Goal: Complete application form

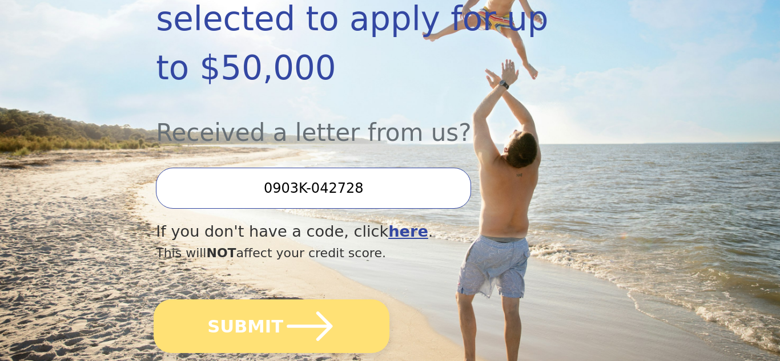
scroll to position [281, 0]
click at [377, 299] on button "SUBMIT" at bounding box center [272, 326] width 236 height 54
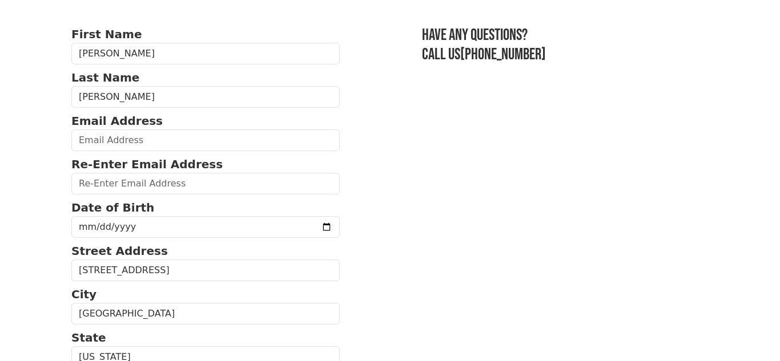
scroll to position [70, 0]
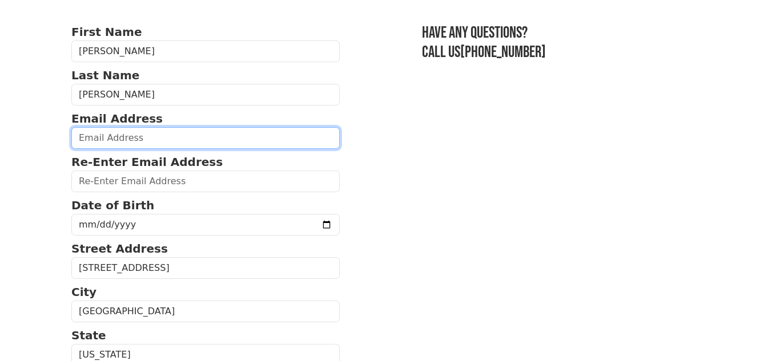
click at [239, 141] on input "email" at bounding box center [205, 138] width 268 height 22
type input "[EMAIL_ADDRESS][DOMAIN_NAME]"
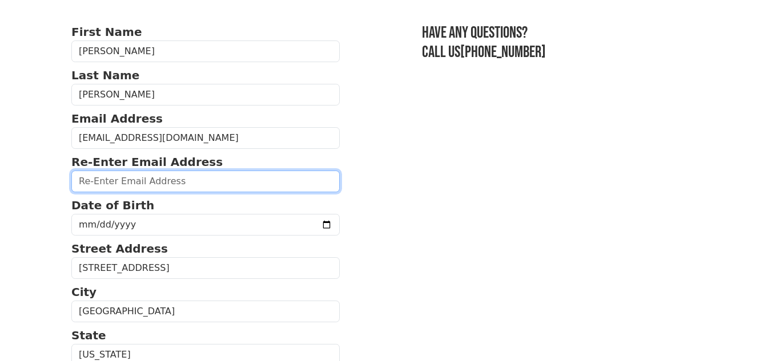
type input "[EMAIL_ADDRESS][DOMAIN_NAME]"
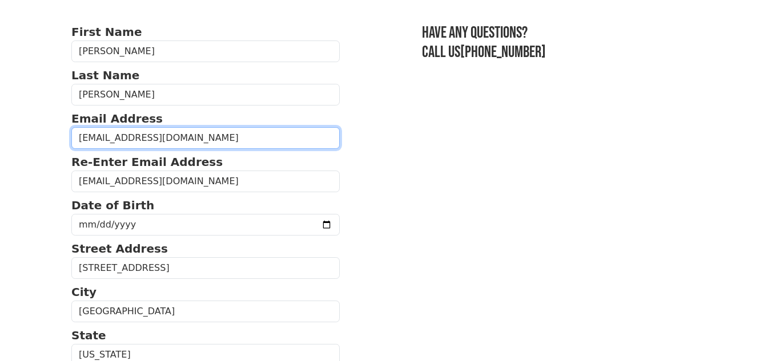
type input "[PHONE_NUMBER]"
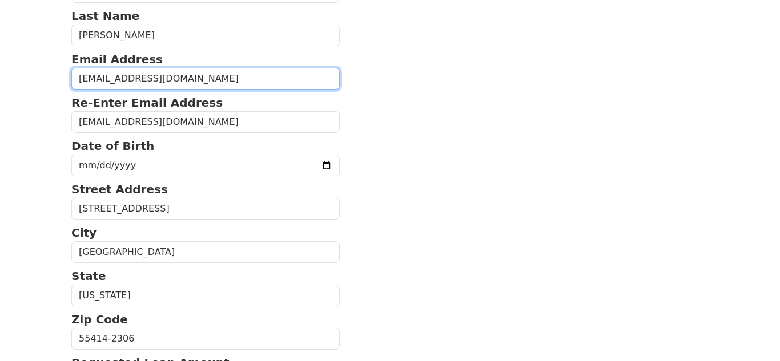
scroll to position [130, 0]
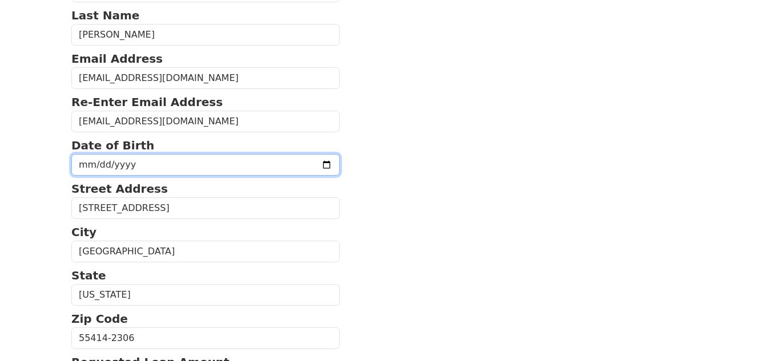
click at [220, 160] on input "date" at bounding box center [205, 165] width 268 height 22
type input "[DATE]"
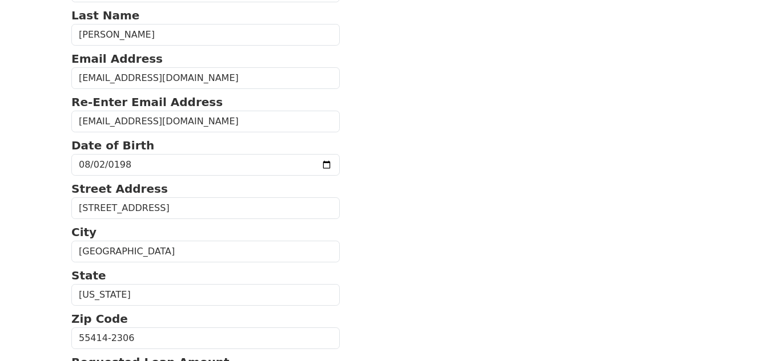
click at [378, 190] on section "First Name [PERSON_NAME] Name [PERSON_NAME] Email Address [EMAIL_ADDRESS][DOMAI…" at bounding box center [389, 335] width 637 height 745
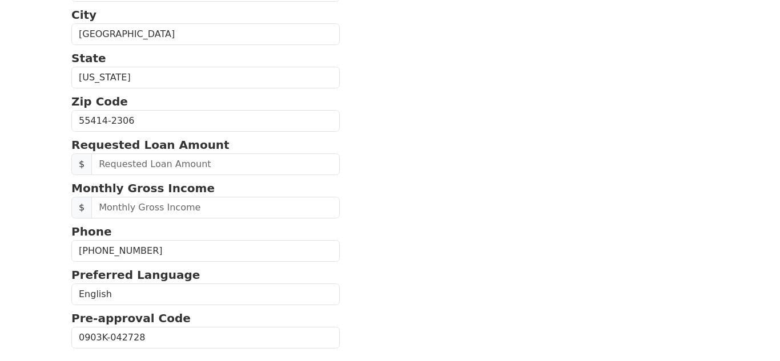
scroll to position [348, 0]
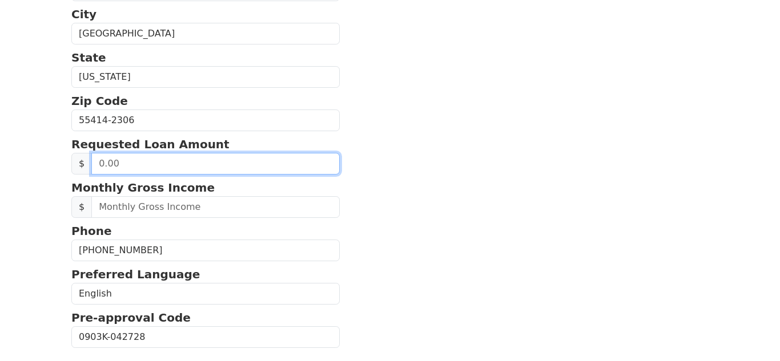
click at [295, 168] on input "text" at bounding box center [215, 164] width 248 height 22
type input "10,000.00"
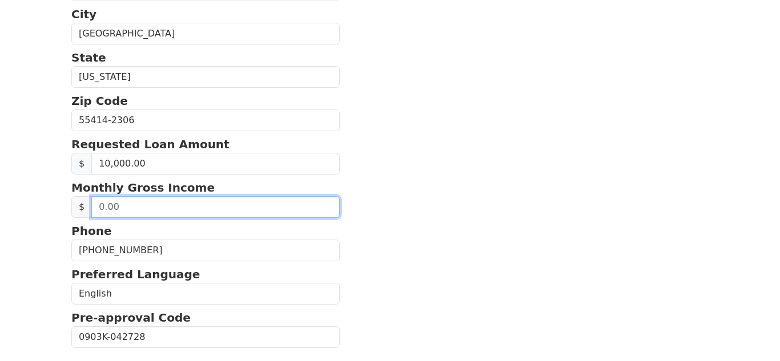
click at [289, 203] on input "text" at bounding box center [215, 207] width 248 height 22
type input "3,500.00"
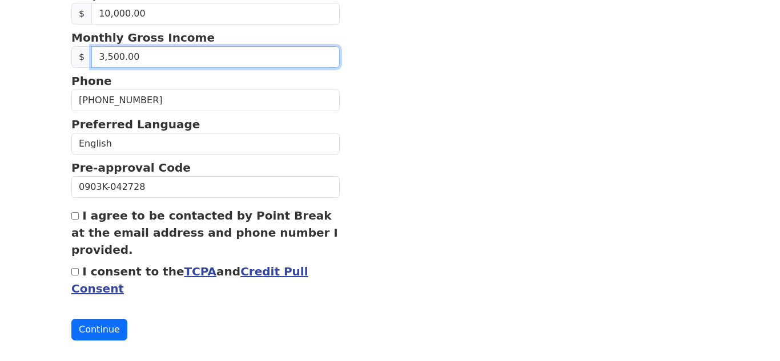
scroll to position [511, 0]
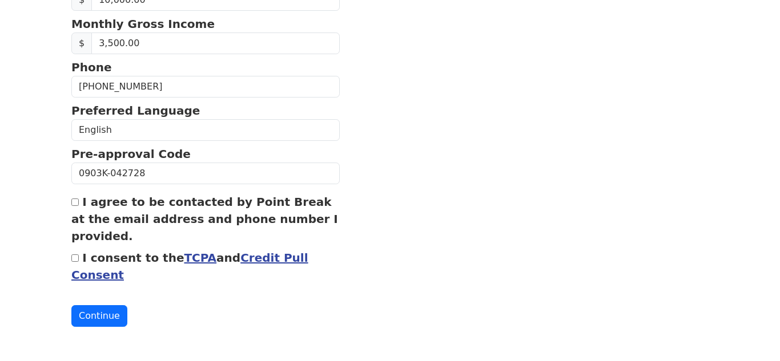
click at [75, 203] on input "I agree to be contacted by Point Break at the email address and phone number I …" at bounding box center [74, 202] width 7 height 7
checkbox input "true"
click at [76, 257] on input "I consent to the TCPA and Credit Pull Consent" at bounding box center [74, 258] width 7 height 7
checkbox input "true"
click at [101, 320] on button "Continue" at bounding box center [99, 316] width 56 height 22
